Goal: Use online tool/utility: Utilize a website feature to perform a specific function

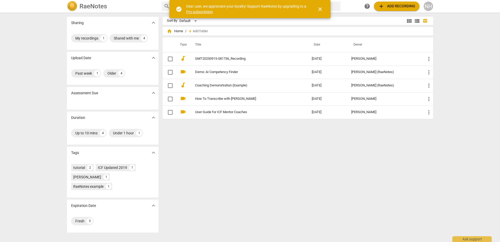
click at [321, 10] on span "close" at bounding box center [320, 9] width 6 height 6
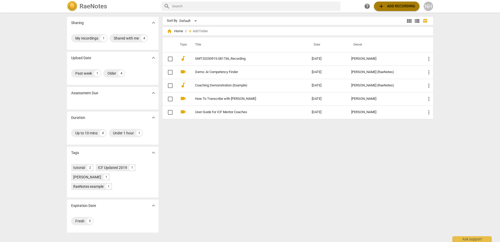
click at [408, 6] on span "add Add recording" at bounding box center [396, 6] width 37 height 6
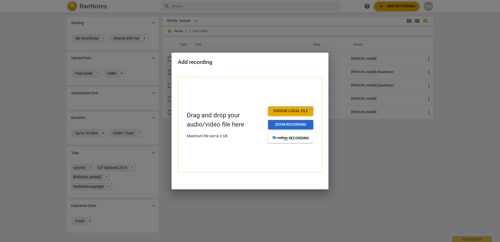
click at [290, 124] on span "Zoom recording" at bounding box center [290, 124] width 37 height 5
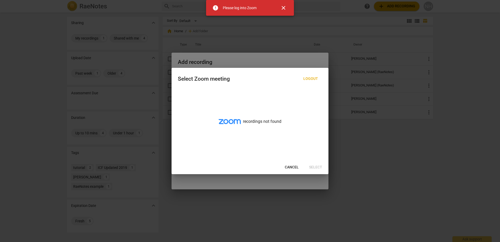
click at [286, 166] on span "Cancel" at bounding box center [292, 166] width 14 height 5
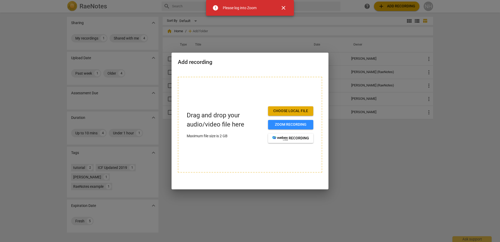
click at [295, 110] on span "Choose local file" at bounding box center [290, 110] width 37 height 5
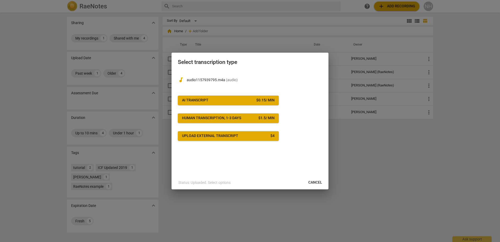
click at [211, 101] on span "AI Transcript $ 0.15 / min" at bounding box center [228, 100] width 93 height 5
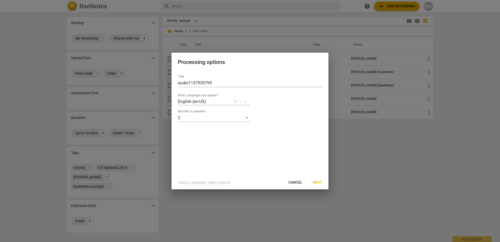
click at [320, 181] on span "Next" at bounding box center [317, 182] width 9 height 5
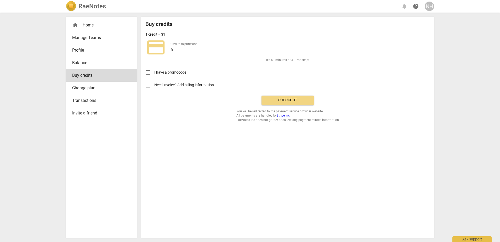
click at [292, 98] on span "Checkout" at bounding box center [288, 100] width 44 height 5
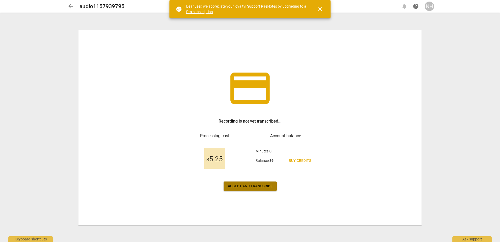
click at [260, 185] on span "Accept and transcribe" at bounding box center [250, 185] width 45 height 5
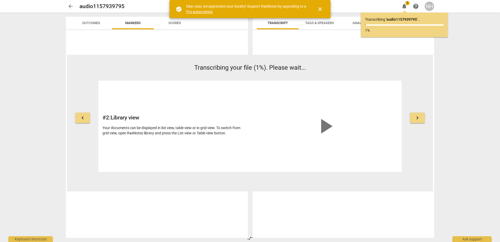
click at [323, 9] on span "close" at bounding box center [320, 9] width 13 height 6
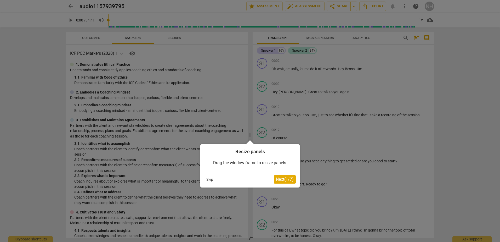
click at [279, 180] on span "Next ( 1 / 7 )" at bounding box center [285, 178] width 18 height 5
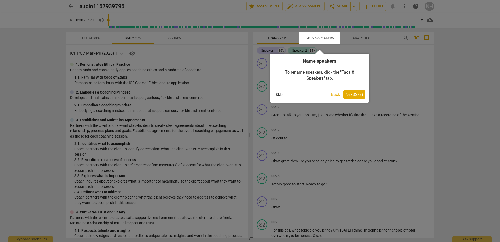
click at [352, 96] on span "Next ( 2 / 7 )" at bounding box center [354, 94] width 18 height 5
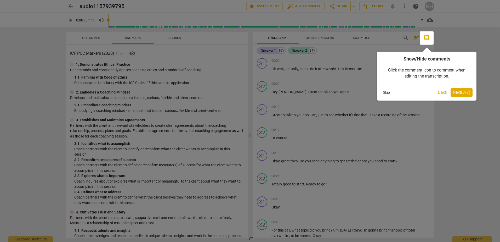
click at [461, 92] on span "Next ( 3 / 7 )" at bounding box center [462, 92] width 18 height 5
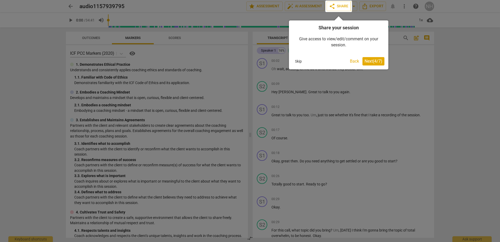
click at [381, 60] on span "Next ( 4 / 7 )" at bounding box center [373, 61] width 18 height 5
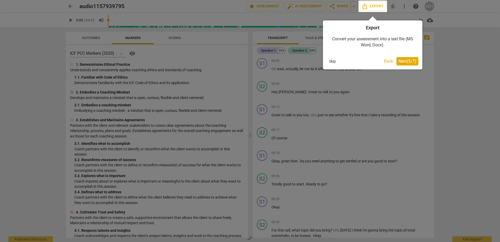
click at [403, 60] on span "Next ( 5 / 7 )" at bounding box center [407, 61] width 18 height 5
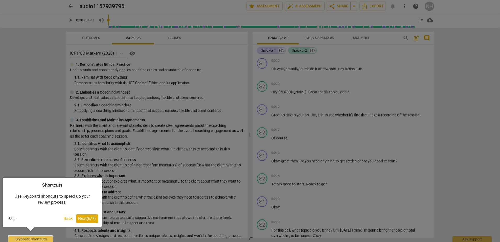
click at [92, 222] on button "Next ( 6 / 7 )" at bounding box center [87, 218] width 22 height 8
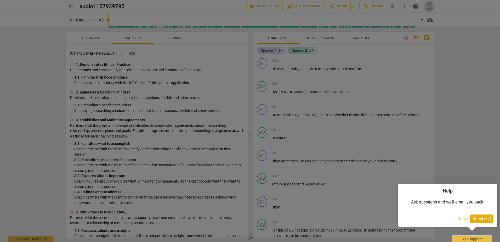
click at [489, 217] on span "Done ( 7 / 7 )" at bounding box center [481, 218] width 19 height 5
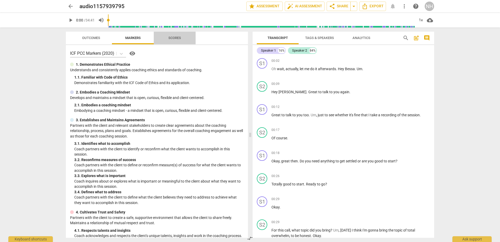
click at [170, 39] on span "Scores" at bounding box center [174, 38] width 13 height 4
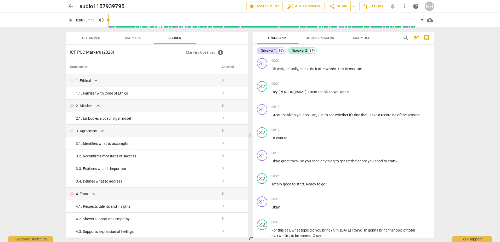
click at [94, 39] on span "Outcomes" at bounding box center [91, 38] width 18 height 4
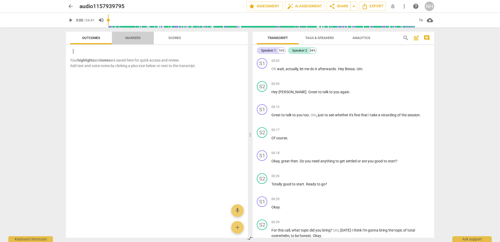
click at [128, 38] on span "Markers" at bounding box center [132, 38] width 15 height 4
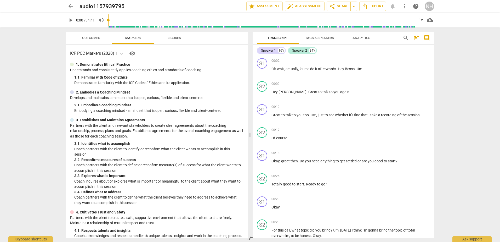
click at [172, 36] on span "Scores" at bounding box center [174, 38] width 13 height 4
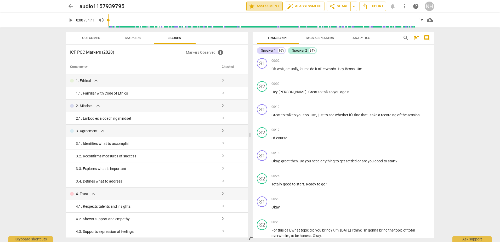
click at [264, 5] on span "star Assessment" at bounding box center [265, 6] width 32 height 6
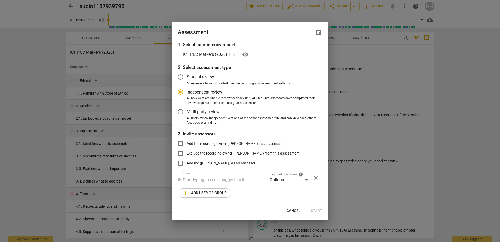
click at [298, 211] on span "Cancel" at bounding box center [294, 210] width 14 height 5
radio input "false"
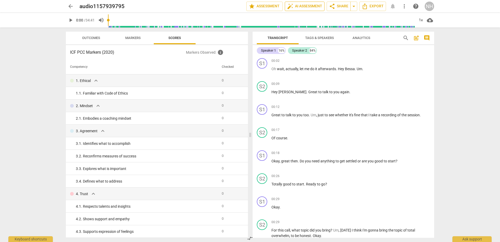
click at [315, 2] on button "auto_fix_high AI Assessment" at bounding box center [305, 6] width 40 height 9
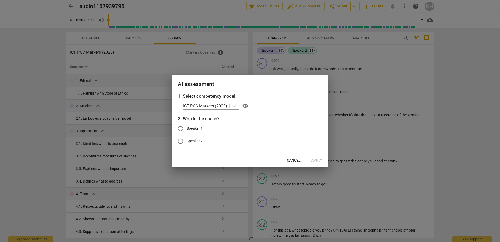
drag, startPoint x: 279, startPoint y: 77, endPoint x: 249, endPoint y: 84, distance: 30.7
click at [249, 84] on div "AI assessment" at bounding box center [250, 84] width 157 height 18
click at [290, 159] on span "Cancel" at bounding box center [294, 160] width 14 height 5
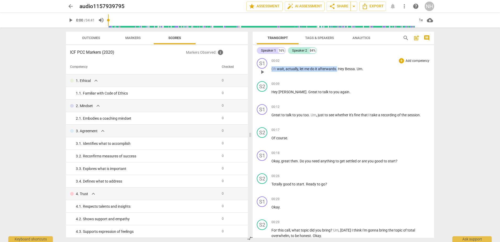
drag, startPoint x: 337, startPoint y: 67, endPoint x: 256, endPoint y: 66, distance: 81.1
click at [256, 66] on div "S1 play_arrow pause 00:02 + Add competency keyboard_arrow_right Oh wait , actua…" at bounding box center [343, 67] width 181 height 23
click at [356, 62] on span "keyboard_arrow_down" at bounding box center [355, 62] width 6 height 6
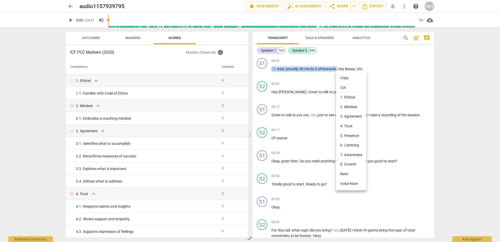
click at [352, 84] on li "Cut" at bounding box center [351, 88] width 30 height 10
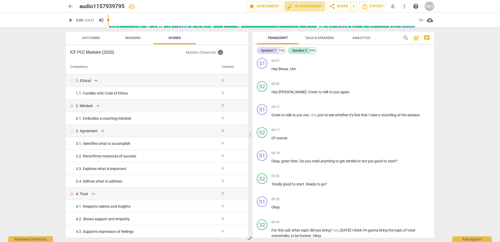
click at [298, 6] on span "auto_fix_high AI Assessment" at bounding box center [304, 6] width 35 height 6
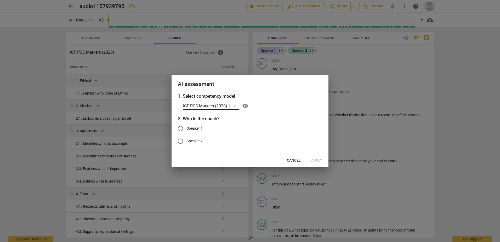
drag, startPoint x: 221, startPoint y: 106, endPoint x: 229, endPoint y: 106, distance: 7.6
click at [221, 106] on p "ICF PCC Markers (2020)" at bounding box center [205, 106] width 44 height 6
click at [216, 105] on p "ICF PCC Markers (2020)" at bounding box center [205, 106] width 44 height 6
click at [195, 128] on span "Speaker 1" at bounding box center [195, 127] width 16 height 5
click at [187, 128] on input "Speaker 1" at bounding box center [180, 128] width 13 height 13
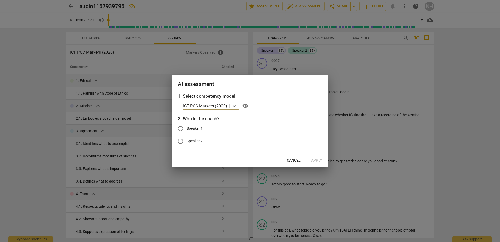
radio input "true"
click at [316, 158] on span "Apply" at bounding box center [316, 160] width 11 height 5
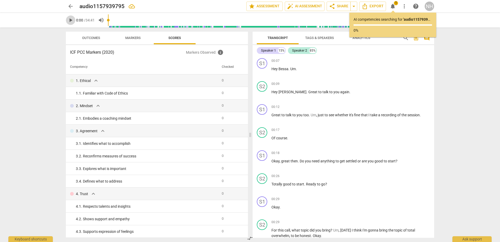
click at [73, 21] on span "play_arrow" at bounding box center [70, 20] width 6 height 6
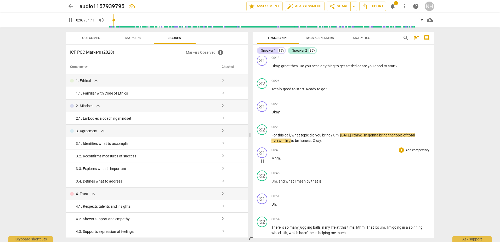
scroll to position [105, 0]
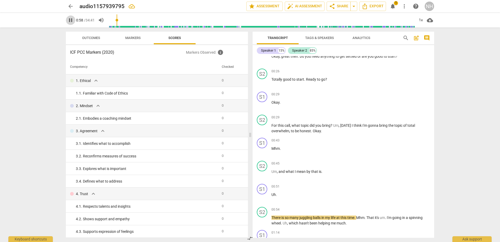
click at [70, 19] on span "pause" at bounding box center [70, 20] width 6 height 6
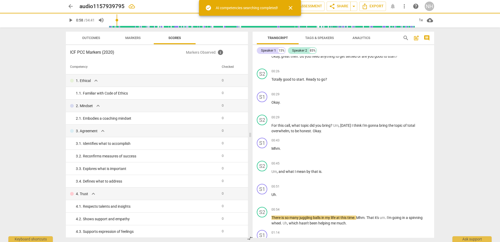
type input "58"
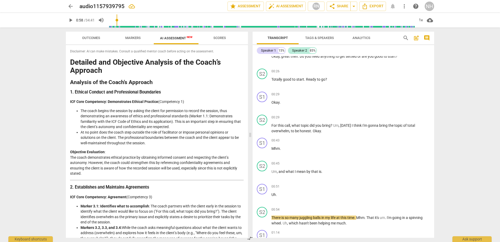
scroll to position [26, 0]
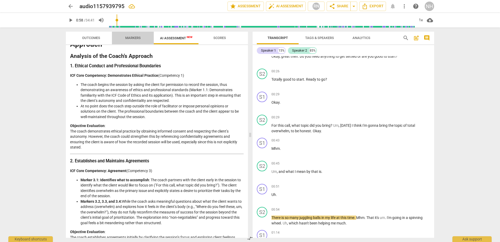
click at [133, 39] on span "Markers" at bounding box center [132, 38] width 15 height 4
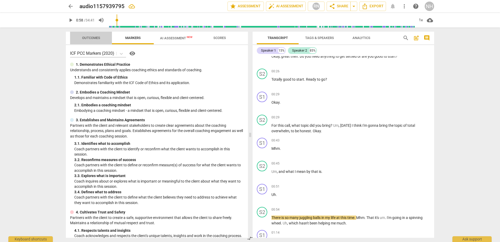
click at [88, 39] on span "Outcomes" at bounding box center [91, 38] width 18 height 4
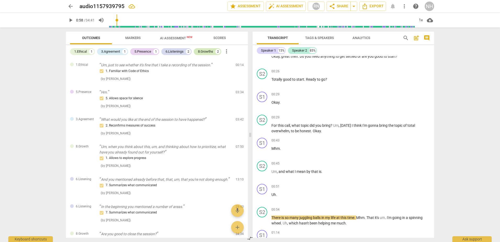
click at [211, 50] on div "8.Growths" at bounding box center [205, 51] width 15 height 5
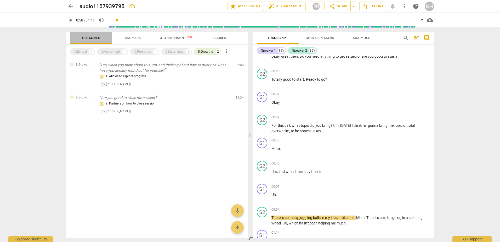
click at [93, 40] on span "Outcomes" at bounding box center [91, 38] width 31 height 7
click at [140, 39] on span "Markers" at bounding box center [132, 38] width 15 height 4
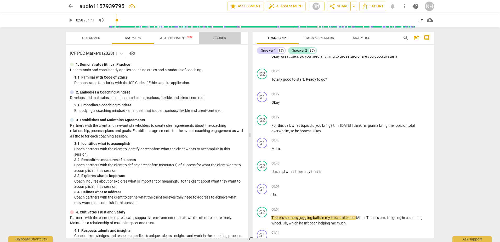
click at [212, 37] on span "Scores" at bounding box center [219, 38] width 25 height 7
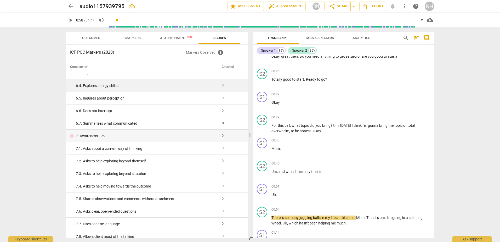
scroll to position [139, 0]
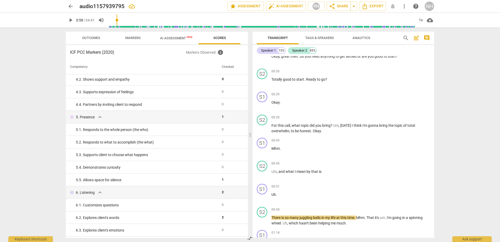
click at [168, 38] on span "AI Assessment New" at bounding box center [176, 38] width 32 height 4
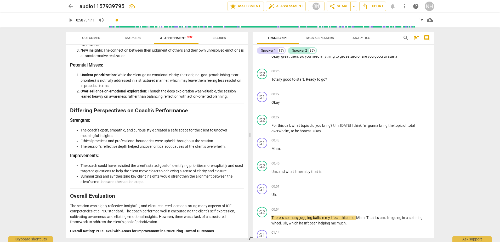
scroll to position [775, 0]
